Goal: Task Accomplishment & Management: Use online tool/utility

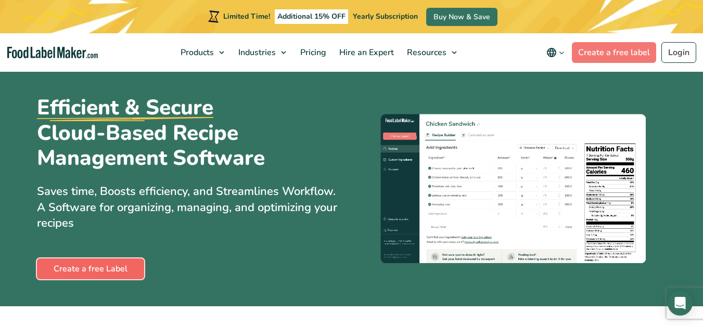
click at [96, 268] on link "Create a free Label" at bounding box center [90, 269] width 107 height 21
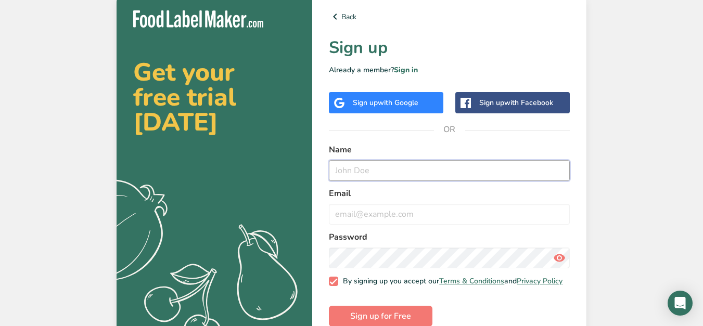
click at [386, 172] on input "text" at bounding box center [449, 170] width 241 height 21
type input "kiikii Kitchen"
click at [374, 205] on input "email" at bounding box center [449, 214] width 241 height 21
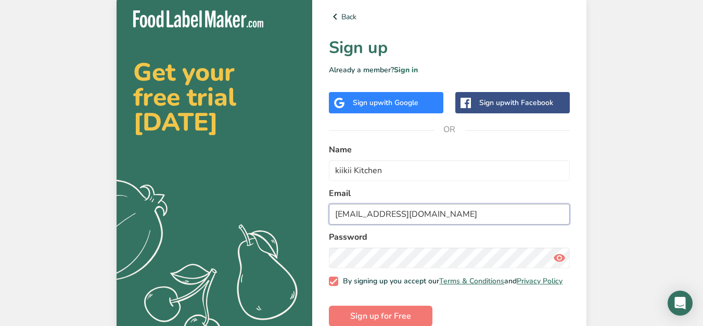
type input "[EMAIL_ADDRESS][DOMAIN_NAME]"
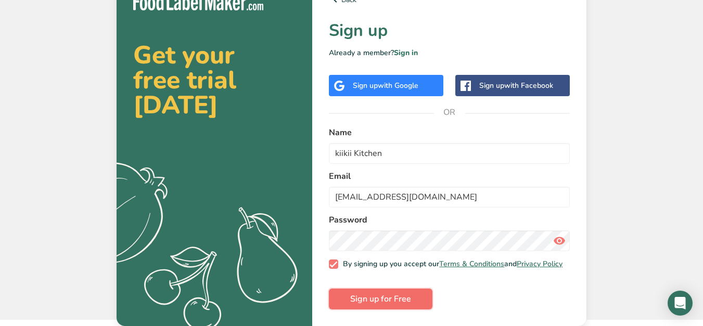
click at [375, 291] on button "Sign up for Free" at bounding box center [381, 299] width 104 height 21
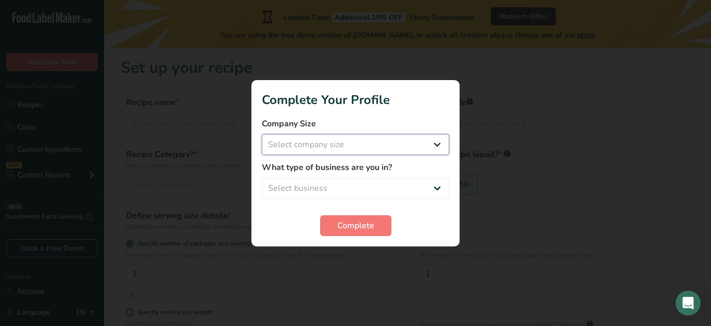
click at [376, 152] on select "Select company size Fewer than 10 Employees 10 to 50 Employees 51 to 500 Employ…" at bounding box center [355, 144] width 187 height 21
select select "1"
click at [262, 134] on select "Select company size Fewer than 10 Employees 10 to 50 Employees 51 to 500 Employ…" at bounding box center [355, 144] width 187 height 21
click at [353, 192] on select "Select business Packaged Food Manufacturer Restaurant & Cafe Bakery Meal Plans …" at bounding box center [355, 188] width 187 height 21
select select "8"
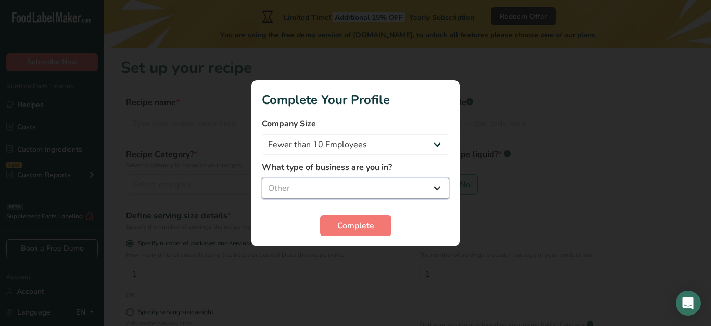
click at [262, 178] on select "Select business Packaged Food Manufacturer Restaurant & Cafe Bakery Meal Plans …" at bounding box center [355, 188] width 187 height 21
click at [354, 231] on span "Complete" at bounding box center [355, 226] width 37 height 12
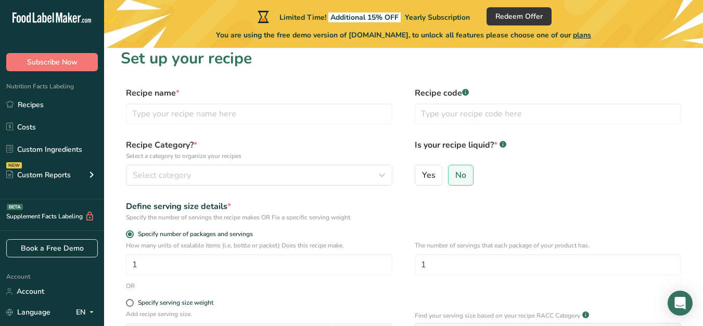
scroll to position [8, 0]
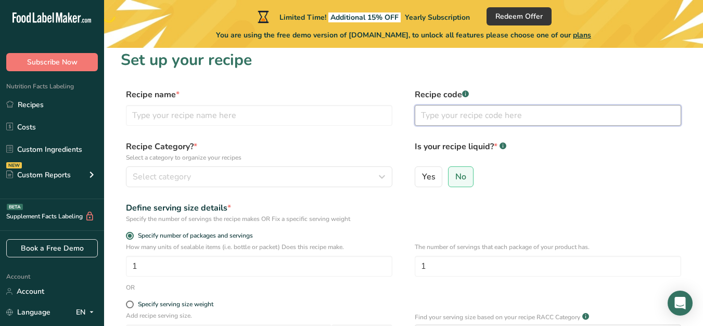
click at [501, 119] on input "text" at bounding box center [548, 115] width 266 height 21
type input "D"
type input "Alcohol Drinks"
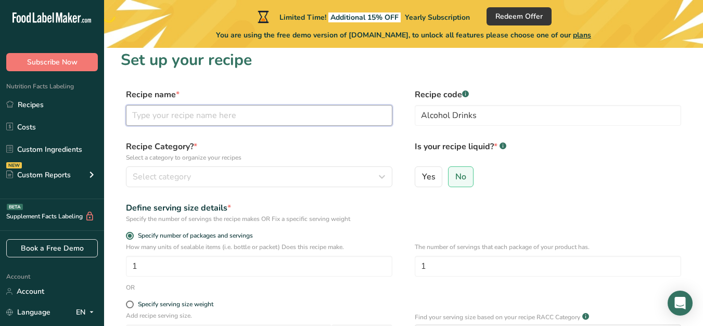
click at [323, 107] on input "text" at bounding box center [259, 115] width 266 height 21
type input "Skyy Water"
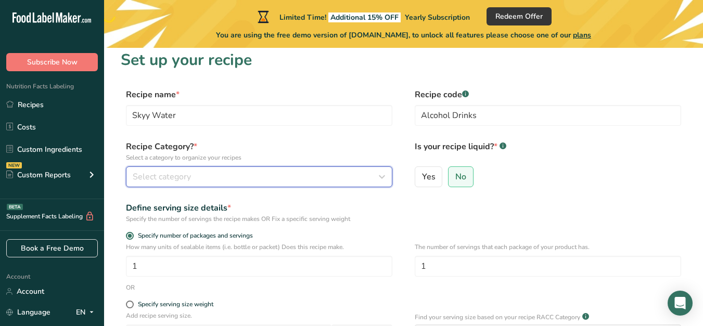
click at [289, 172] on div "Select category" at bounding box center [256, 177] width 247 height 12
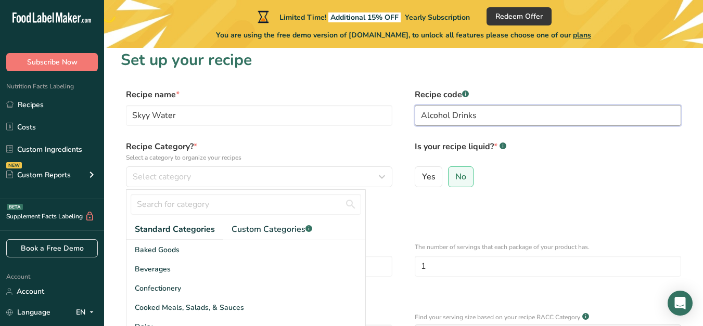
click at [487, 114] on input "Alcohol Drinks" at bounding box center [548, 115] width 266 height 21
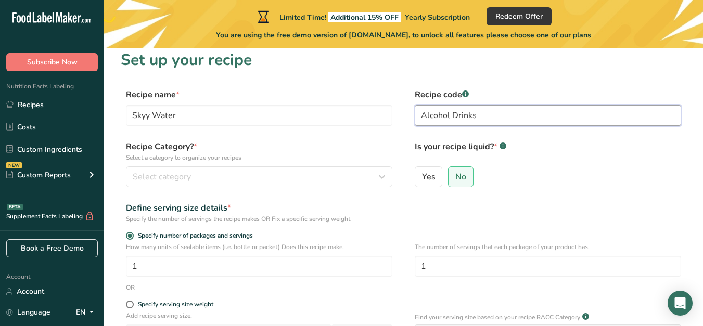
click at [487, 114] on input "Alcohol Drinks" at bounding box center [548, 115] width 266 height 21
type input "Date Night Dr"
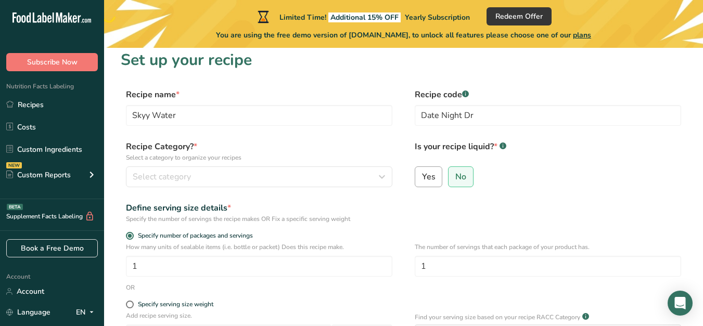
click at [432, 171] on label "Yes" at bounding box center [429, 176] width 28 height 21
click at [422, 173] on input "Yes" at bounding box center [418, 176] width 7 height 7
radio input "true"
radio input "false"
select select "22"
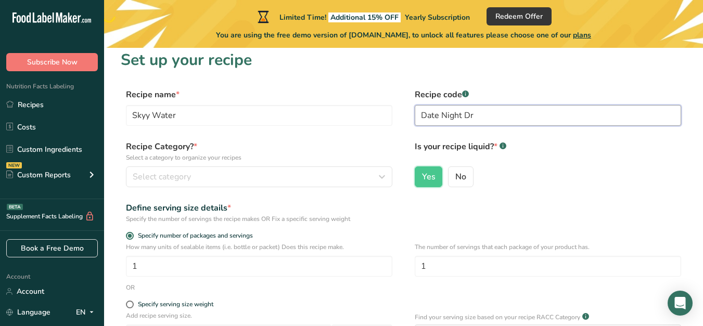
click at [491, 112] on input "Date Night Dr" at bounding box center [548, 115] width 266 height 21
type input "Date Night Drinks"
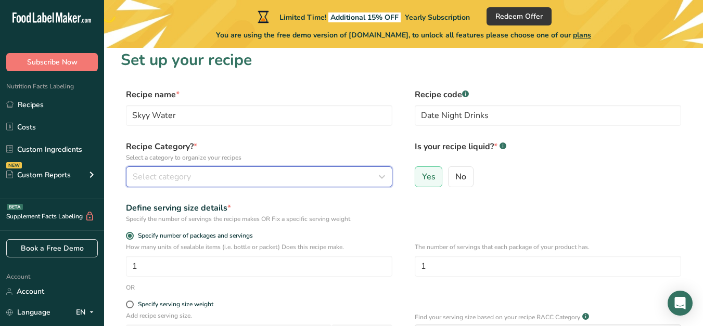
click at [310, 169] on button "Select category" at bounding box center [259, 176] width 266 height 21
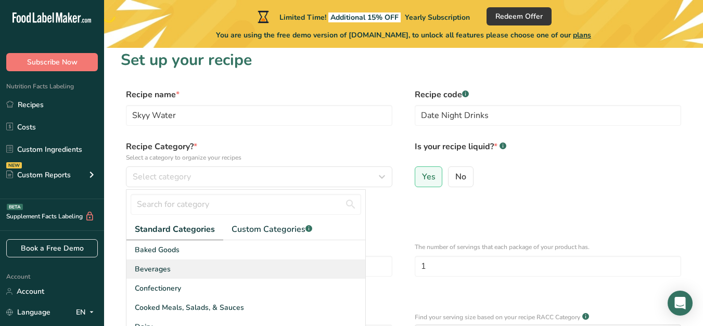
click at [307, 263] on div "Beverages" at bounding box center [245, 269] width 239 height 19
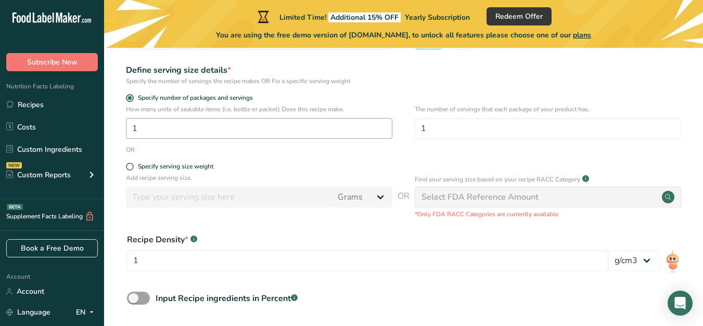
scroll to position [147, 0]
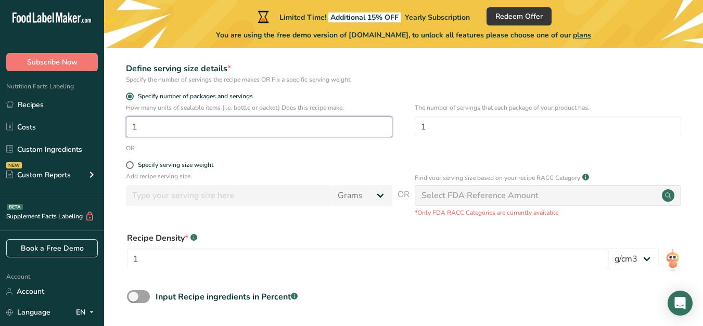
click at [235, 123] on input "1" at bounding box center [259, 127] width 266 height 21
type input "2"
click at [365, 177] on p "Add recipe serving size." at bounding box center [259, 176] width 266 height 9
click at [133, 162] on label "Specify serving size weight" at bounding box center [259, 165] width 266 height 8
click at [133, 162] on input "Specify serving size weight" at bounding box center [129, 165] width 7 height 7
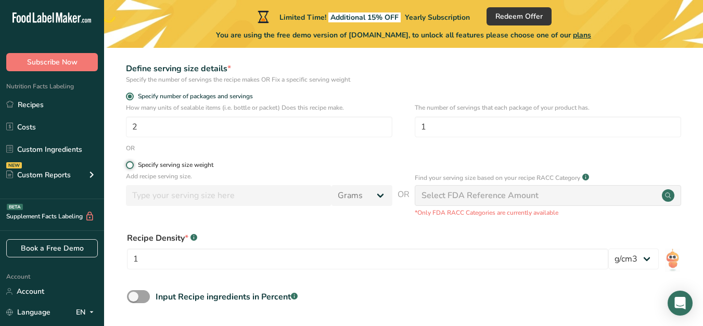
radio input "true"
radio input "false"
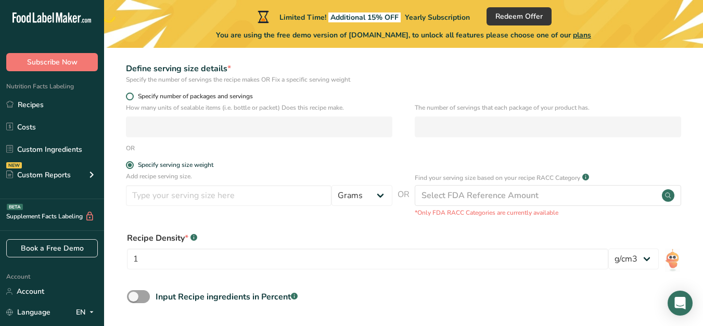
click at [130, 95] on span at bounding box center [130, 97] width 8 height 8
click at [130, 95] on input "Specify number of packages and servings" at bounding box center [129, 96] width 7 height 7
radio input "true"
radio input "false"
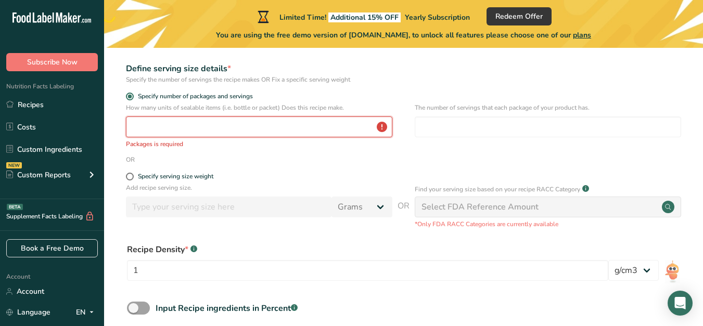
click at [288, 129] on input "number" at bounding box center [259, 127] width 266 height 21
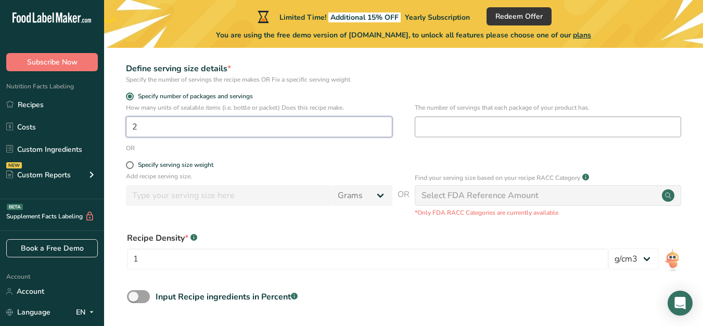
type input "2"
click at [484, 128] on input "number" at bounding box center [548, 127] width 266 height 21
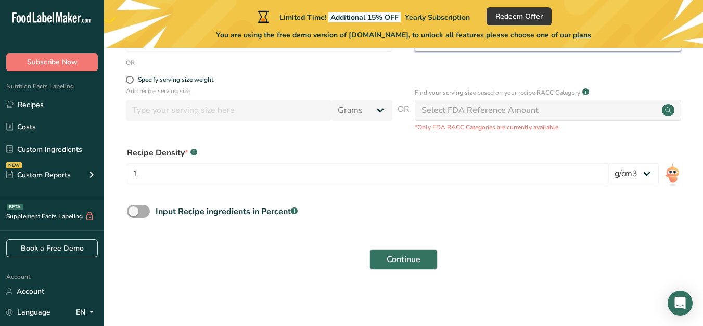
type input "2"
click at [140, 209] on span at bounding box center [138, 211] width 23 height 13
click at [134, 209] on input "Input Recipe ingredients in Percent .a-a{fill:#347362;}.b-a{fill:#fff;}" at bounding box center [130, 211] width 7 height 7
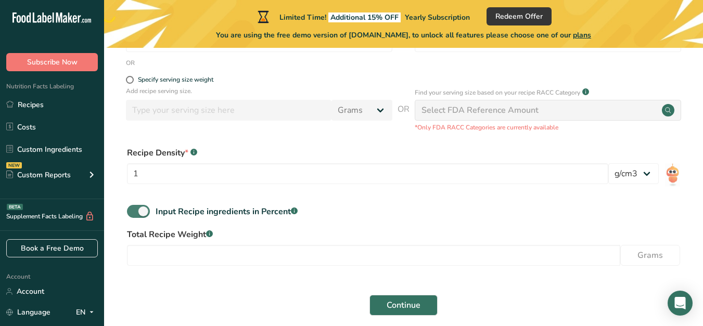
click at [135, 210] on span at bounding box center [138, 211] width 23 height 13
click at [134, 210] on input "Input Recipe ingredients in Percent .a-a{fill:#347362;}.b-a{fill:#fff;}" at bounding box center [130, 211] width 7 height 7
checkbox input "false"
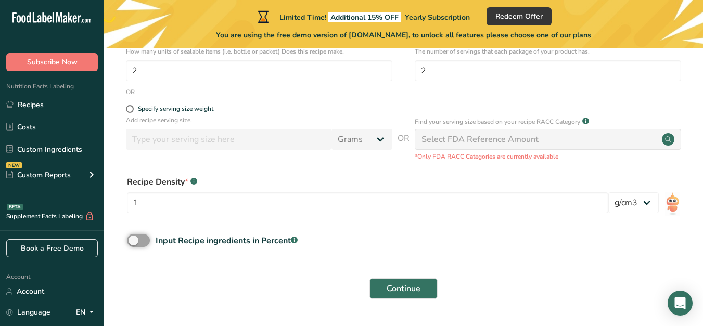
scroll to position [212, 0]
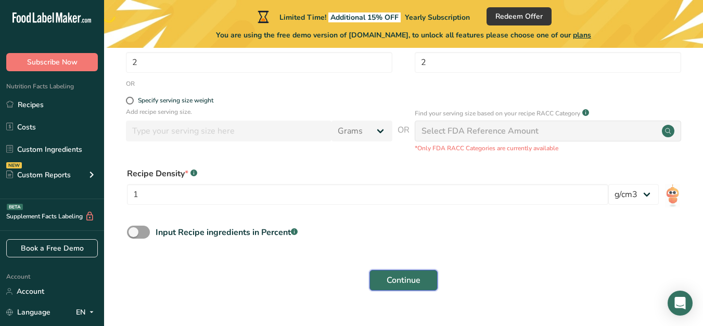
click at [400, 278] on span "Continue" at bounding box center [404, 280] width 34 height 12
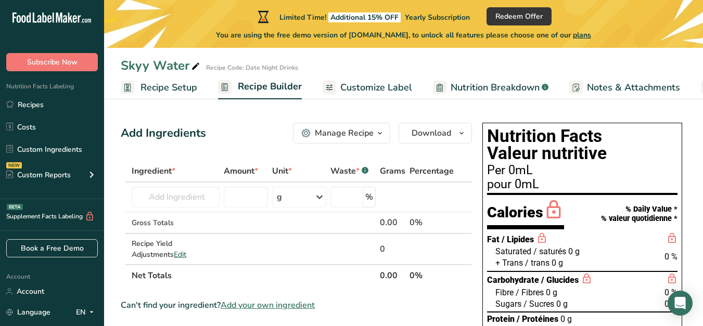
click at [472, 87] on span "Nutrition Breakdown" at bounding box center [494, 88] width 89 height 14
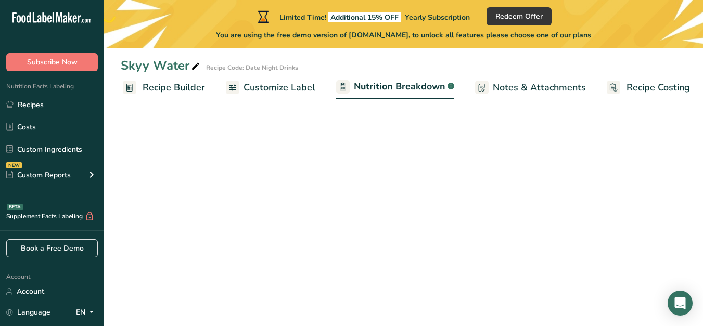
select select "Calories"
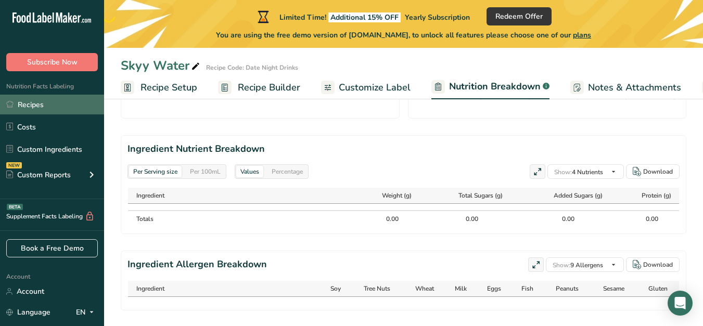
click at [38, 102] on link "Recipes" at bounding box center [52, 105] width 104 height 20
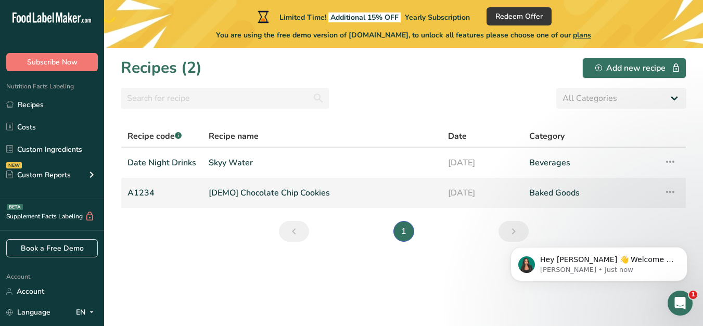
click at [671, 191] on icon at bounding box center [670, 192] width 12 height 19
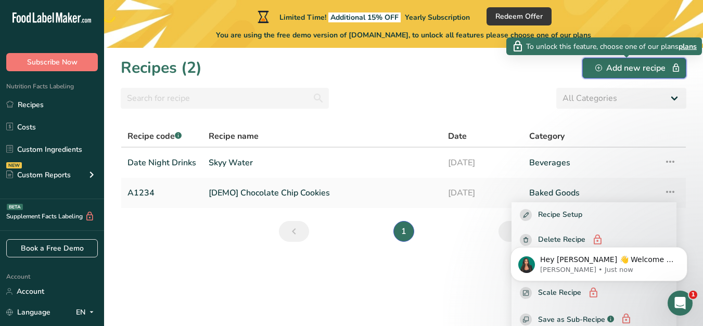
click at [607, 66] on div "Add new recipe" at bounding box center [634, 68] width 78 height 12
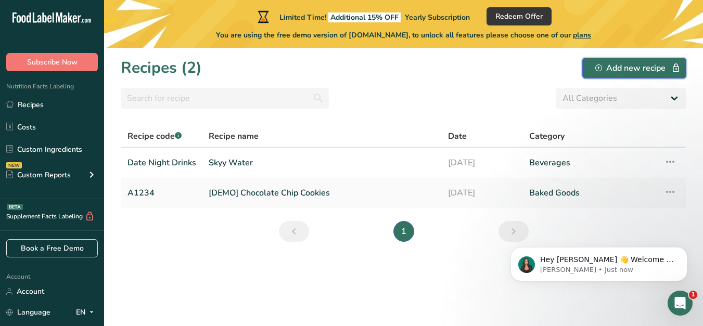
click at [607, 66] on div "Add new recipe" at bounding box center [634, 68] width 78 height 12
click at [519, 13] on span "Redeem Offer" at bounding box center [518, 16] width 47 height 11
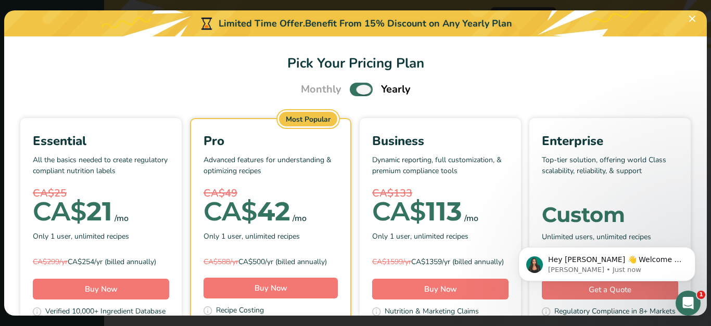
click at [352, 88] on span "Pick Your Pricing Plan Modal" at bounding box center [361, 89] width 23 height 13
click at [352, 88] on input "Pick Your Pricing Plan Modal" at bounding box center [353, 89] width 7 height 7
checkbox input "false"
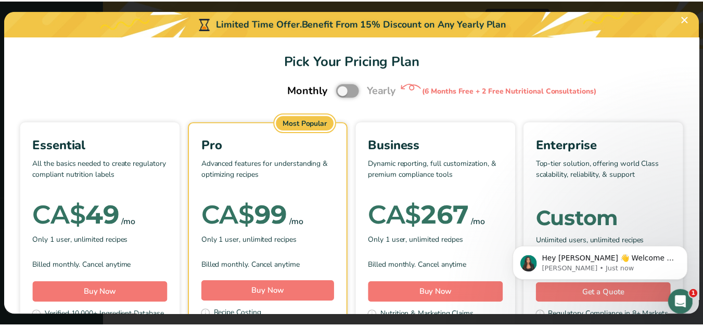
scroll to position [1, 0]
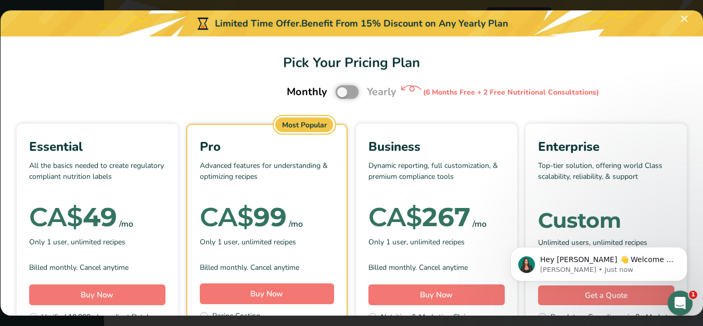
scroll to position [469, 0]
select select "Calories"
click at [688, 18] on button "Pick Your Pricing Plan Modal" at bounding box center [684, 18] width 17 height 17
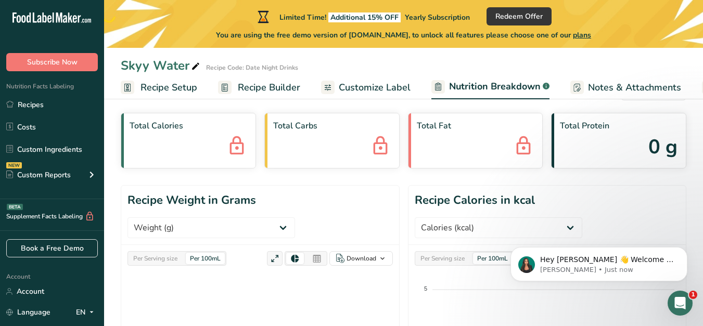
scroll to position [0, 0]
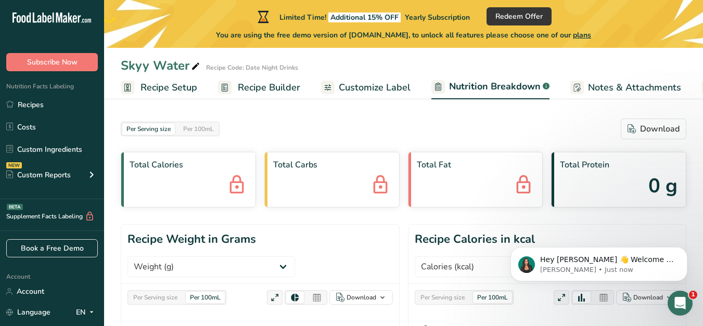
click at [191, 60] on icon at bounding box center [195, 66] width 9 height 15
drag, startPoint x: 190, startPoint y: 60, endPoint x: 68, endPoint y: 68, distance: 122.5
click at [158, 62] on input "Island Vybe" at bounding box center [355, 65] width 469 height 19
type input "Islandz Vybe"
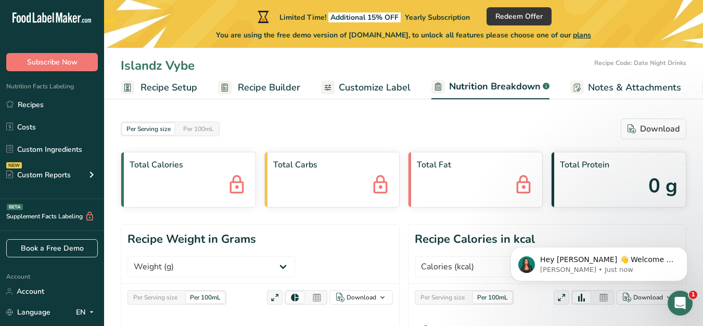
click at [297, 87] on span "Recipe Builder" at bounding box center [269, 88] width 62 height 14
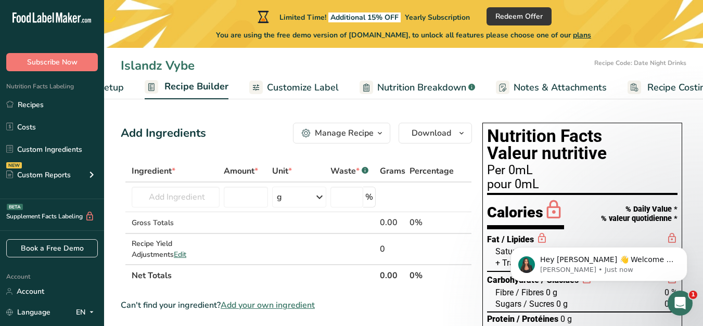
scroll to position [0, 97]
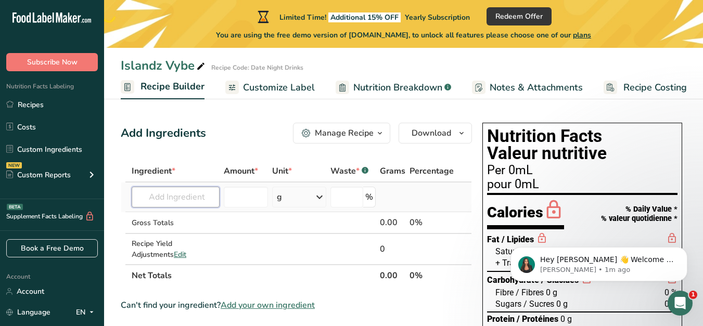
click at [183, 195] on input "text" at bounding box center [176, 197] width 88 height 21
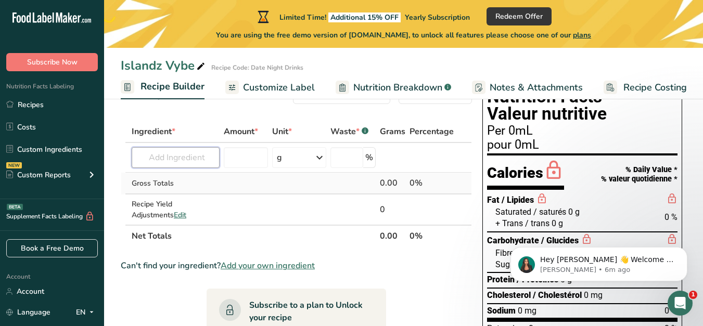
scroll to position [40, 0]
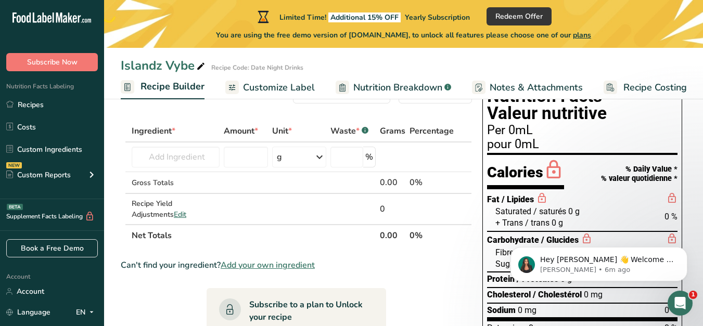
click at [285, 94] on span "Customize Label" at bounding box center [279, 88] width 72 height 14
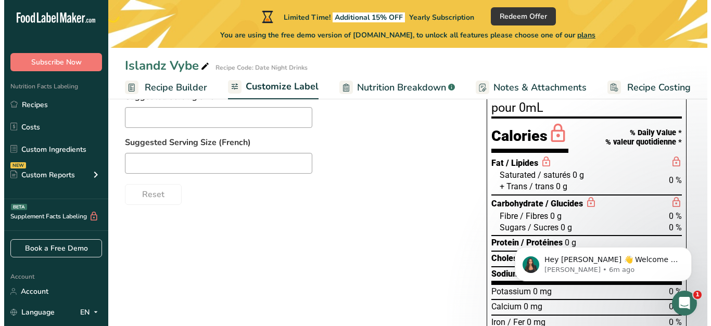
scroll to position [141, 0]
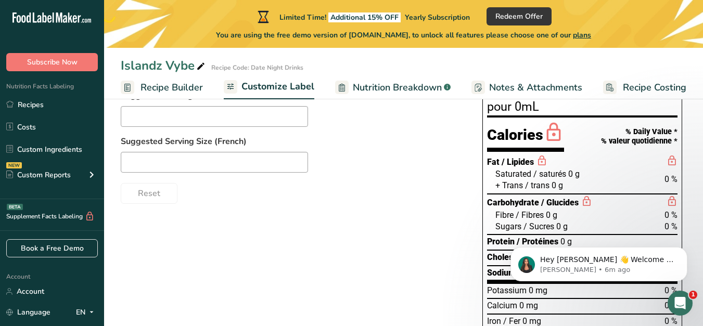
click at [378, 81] on span "Nutrition Breakdown" at bounding box center [397, 88] width 89 height 14
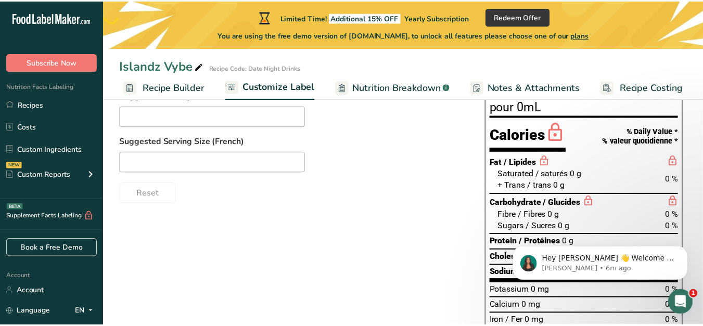
scroll to position [0, 89]
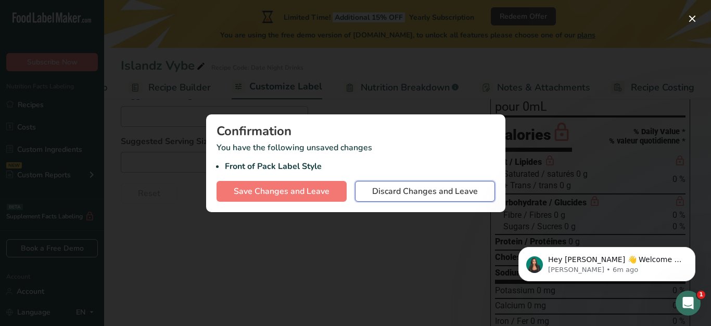
click at [382, 183] on button "Discard Changes and Leave" at bounding box center [425, 191] width 140 height 21
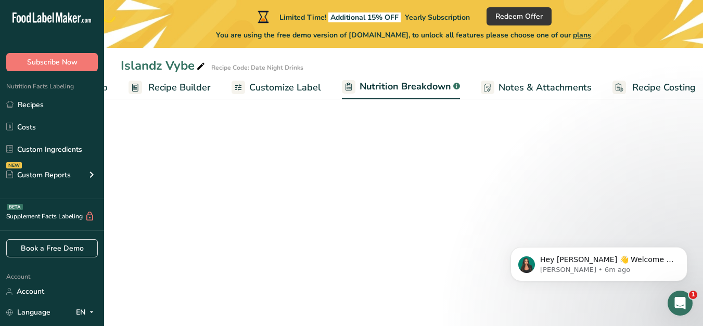
select select "Calories"
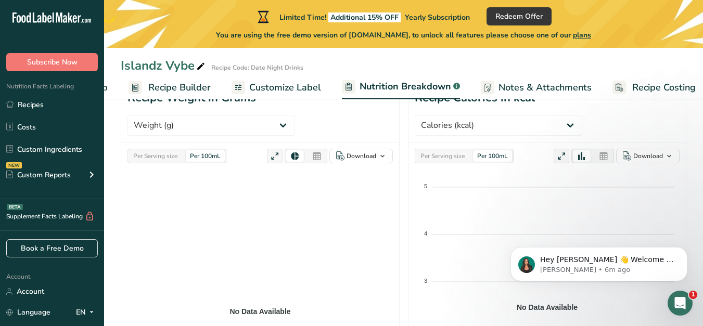
click at [527, 89] on span "Notes & Attachments" at bounding box center [544, 88] width 93 height 14
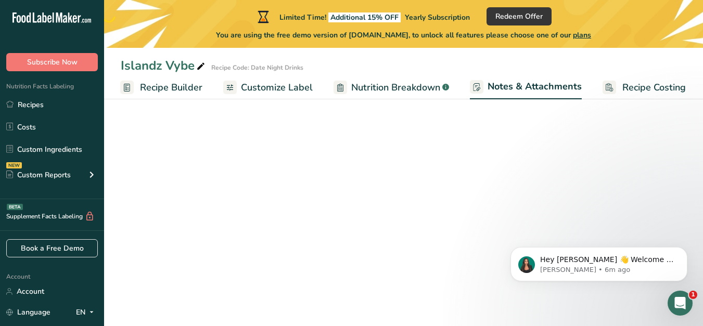
scroll to position [130, 0]
click at [639, 88] on span "Recipe Costing" at bounding box center [653, 88] width 63 height 14
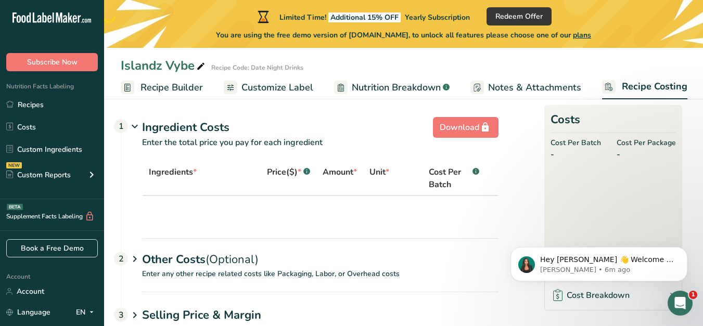
scroll to position [2, 0]
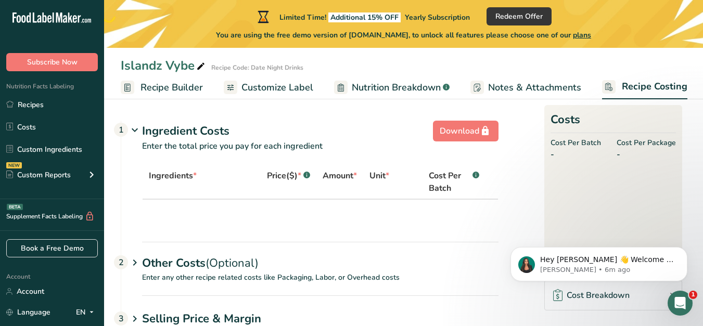
click at [415, 161] on p "Enter the total price you pay for each ingredient" at bounding box center [309, 152] width 377 height 25
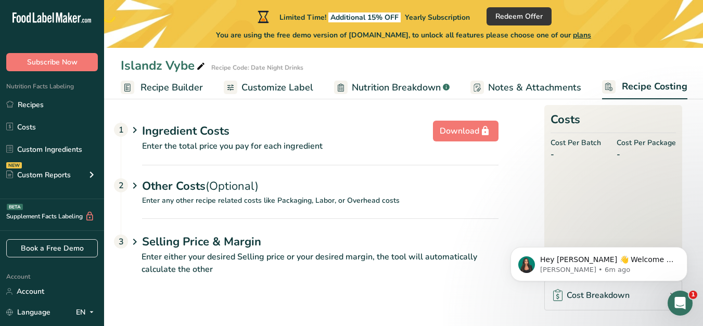
scroll to position [0, 0]
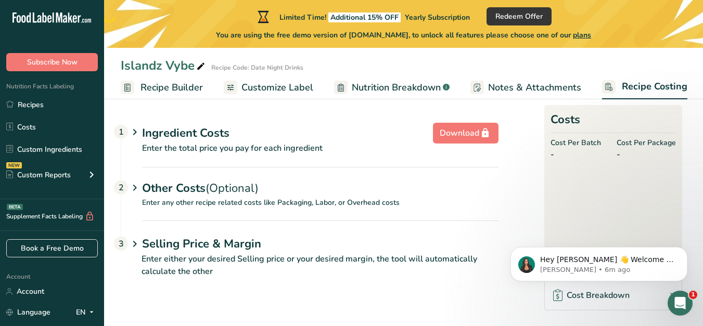
click at [512, 91] on span "Notes & Attachments" at bounding box center [534, 88] width 93 height 14
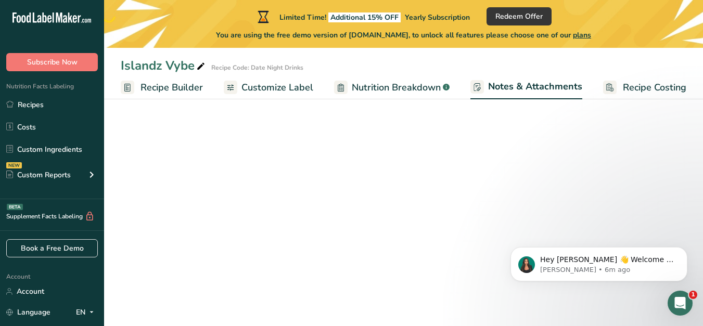
scroll to position [0, 98]
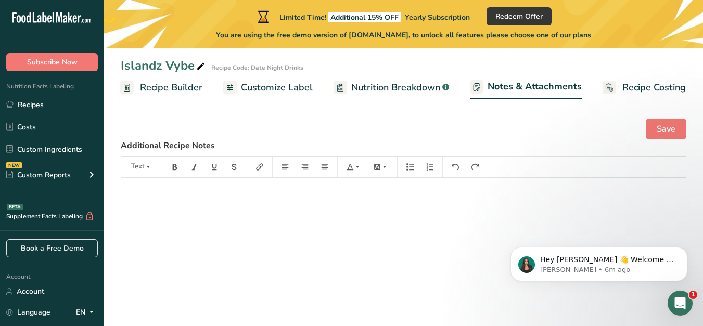
click at [412, 91] on span "Nutrition Breakdown" at bounding box center [395, 88] width 89 height 14
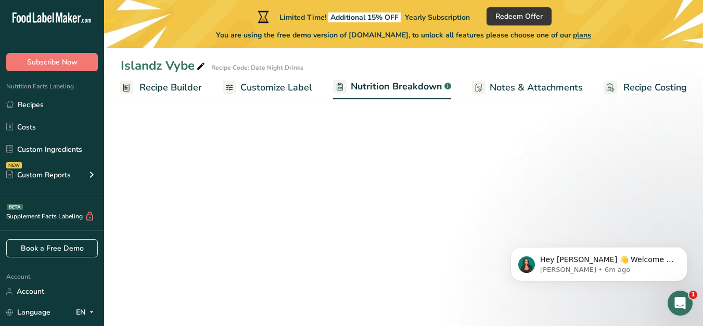
select select "Calories"
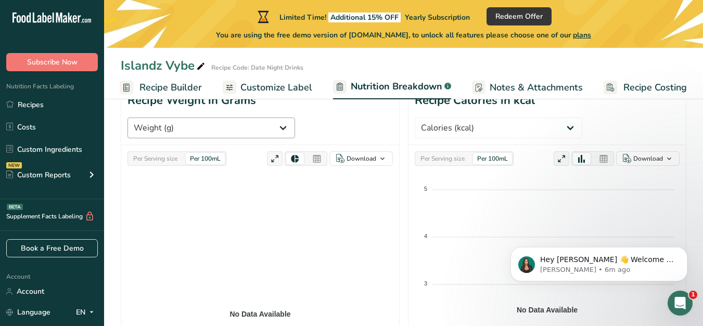
scroll to position [141, 0]
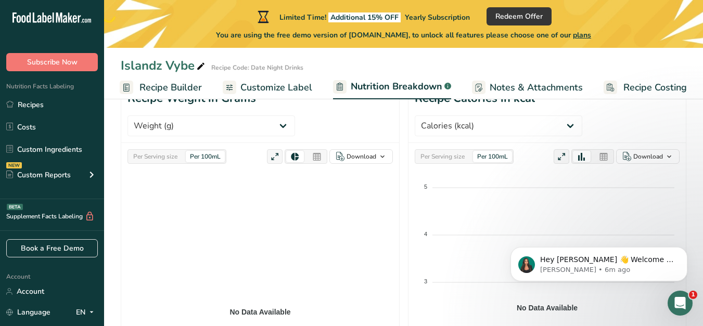
click at [307, 95] on link "Customize Label" at bounding box center [267, 87] width 89 height 23
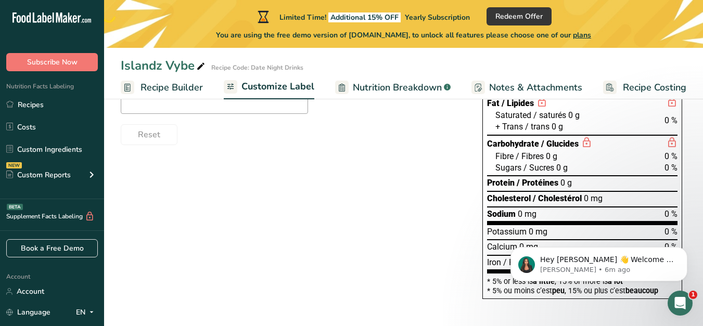
scroll to position [194, 0]
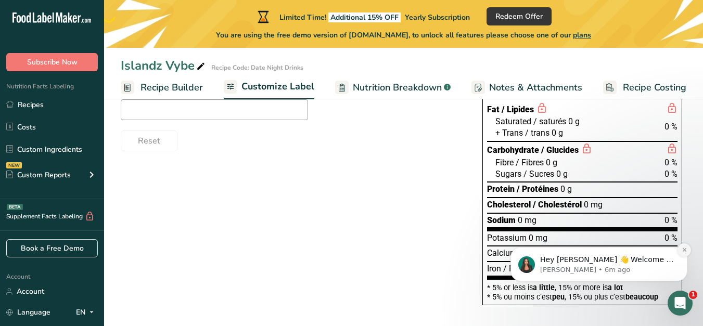
click at [684, 253] on button "Dismiss notification" at bounding box center [684, 250] width 14 height 14
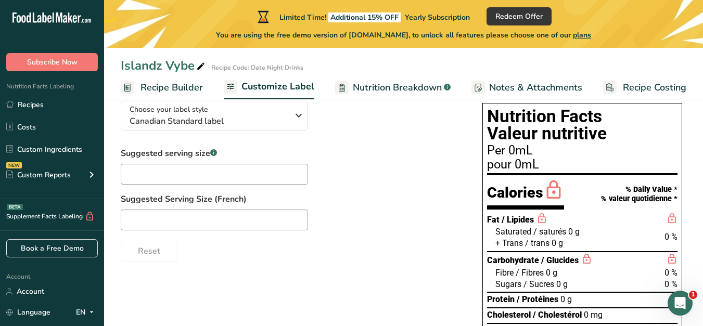
scroll to position [83, 0]
